Goal: Task Accomplishment & Management: Manage account settings

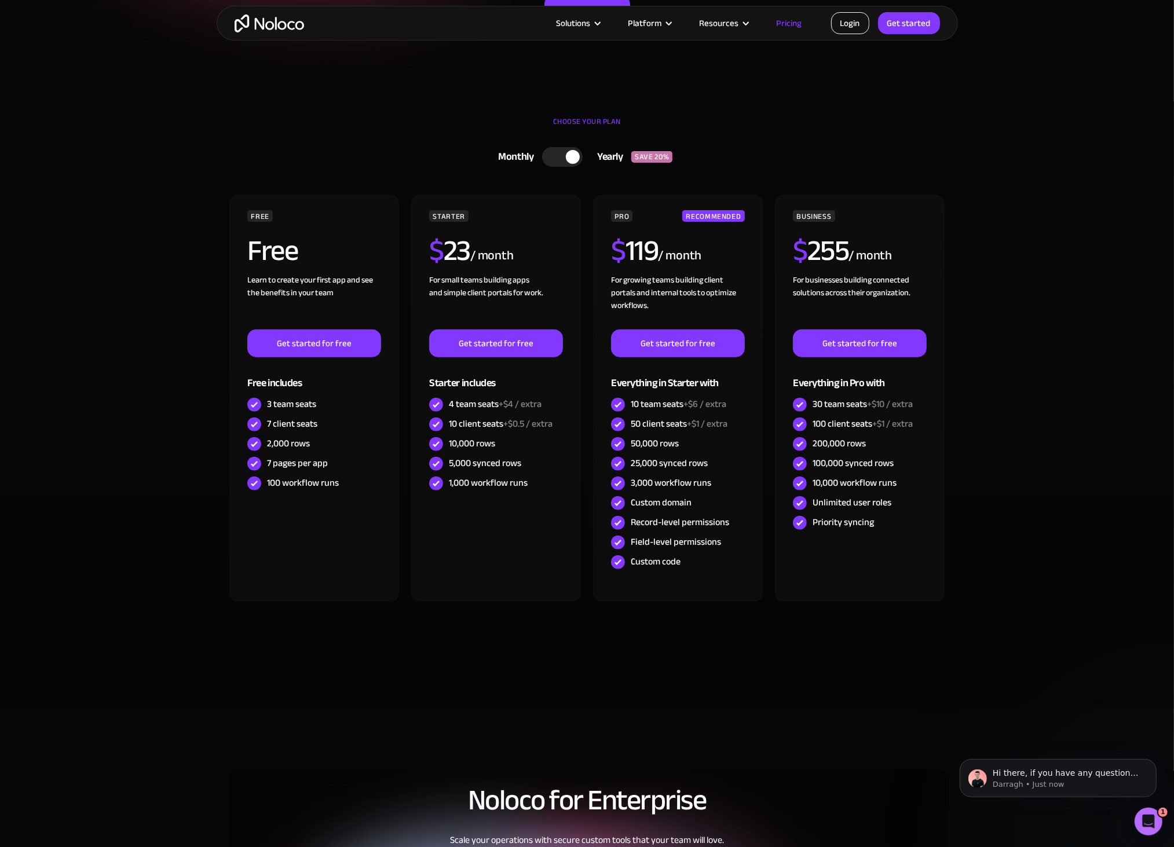
click at [844, 23] on link "Login" at bounding box center [850, 23] width 38 height 22
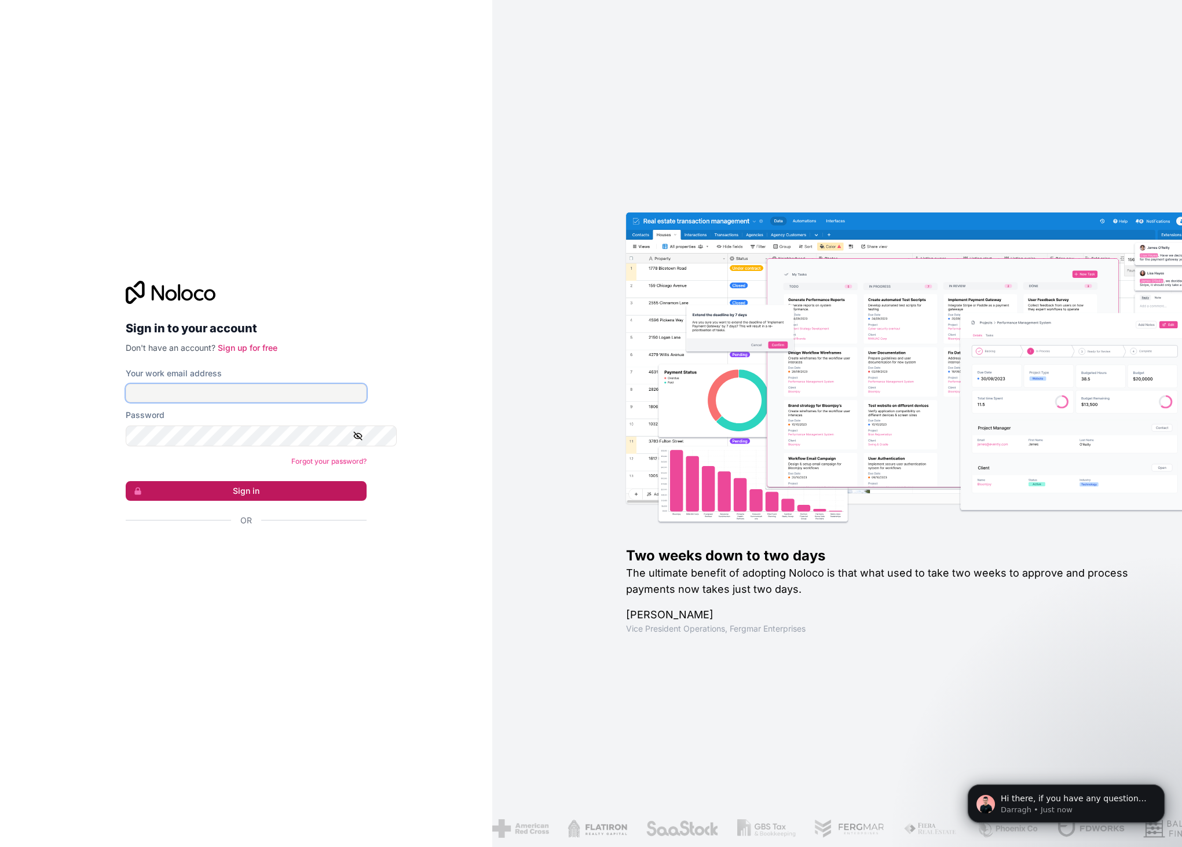
type input "[EMAIL_ADDRESS][DOMAIN_NAME]"
click at [241, 501] on button "Sign in" at bounding box center [246, 491] width 241 height 20
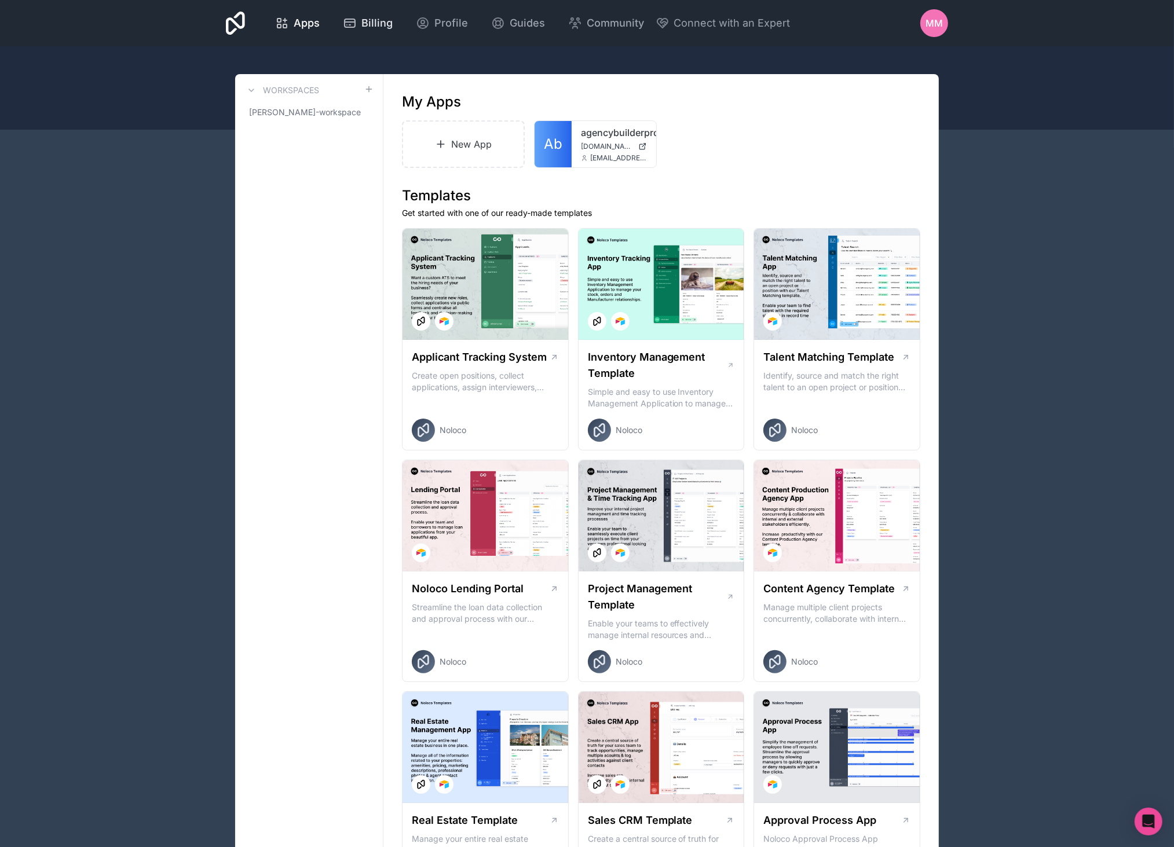
click at [386, 23] on span "Billing" at bounding box center [376, 23] width 31 height 16
